Goal: Information Seeking & Learning: Learn about a topic

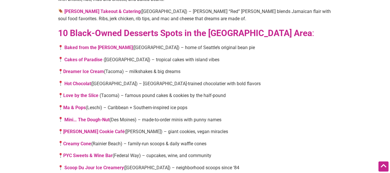
scroll to position [1069, 0]
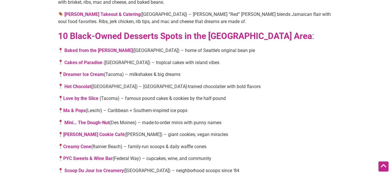
click at [83, 144] on link "Creamy Cone" at bounding box center [77, 146] width 28 height 5
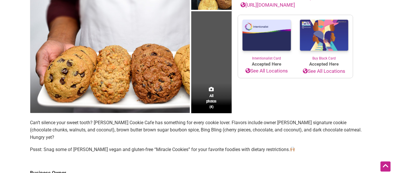
scroll to position [100, 0]
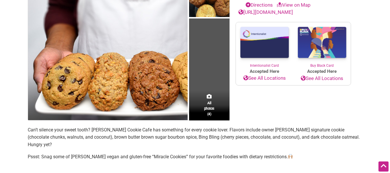
click at [205, 99] on div "All photos (4)" at bounding box center [209, 105] width 40 height 30
click at [210, 99] on link "All photos (4)" at bounding box center [209, 105] width 10 height 23
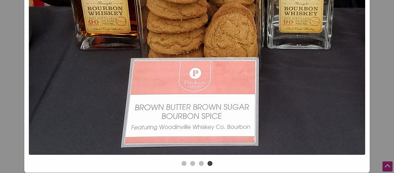
scroll to position [285, 0]
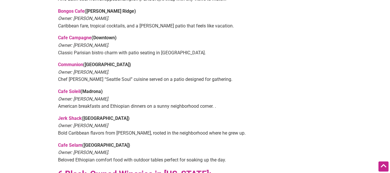
scroll to position [404, 0]
